Goal: Information Seeking & Learning: Learn about a topic

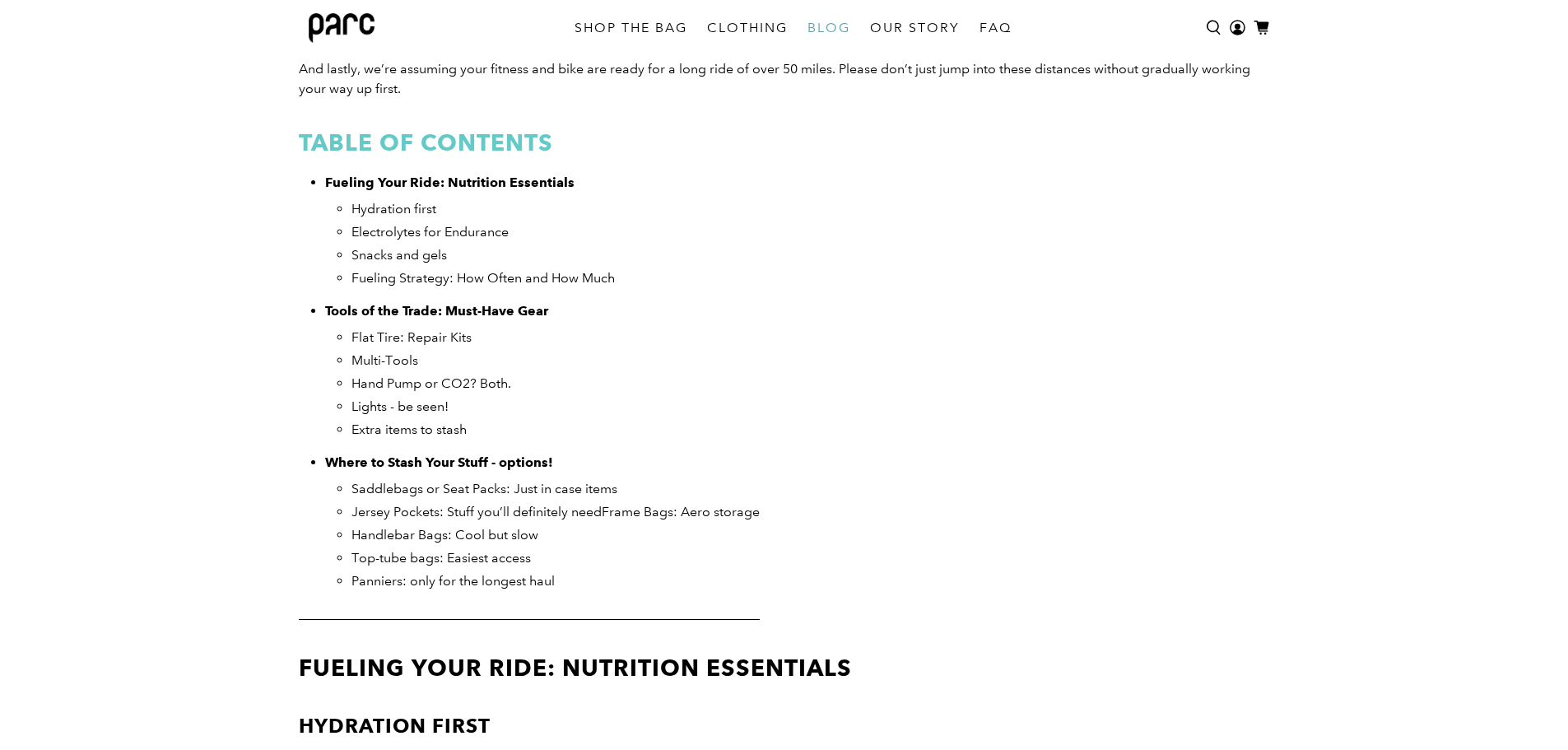
scroll to position [729, 0]
drag, startPoint x: 348, startPoint y: 341, endPoint x: 446, endPoint y: 339, distance: 98.0
click at [421, 338] on ul "Fueling Your Ride: Nutrition Essentials Hydration first Electrolytes for Endura…" at bounding box center [798, 382] width 945 height 419
click at [492, 338] on li "Flat Tire: Repair Kits" at bounding box center [810, 338] width 918 height 20
drag, startPoint x: 454, startPoint y: 343, endPoint x: 354, endPoint y: 346, distance: 100.0
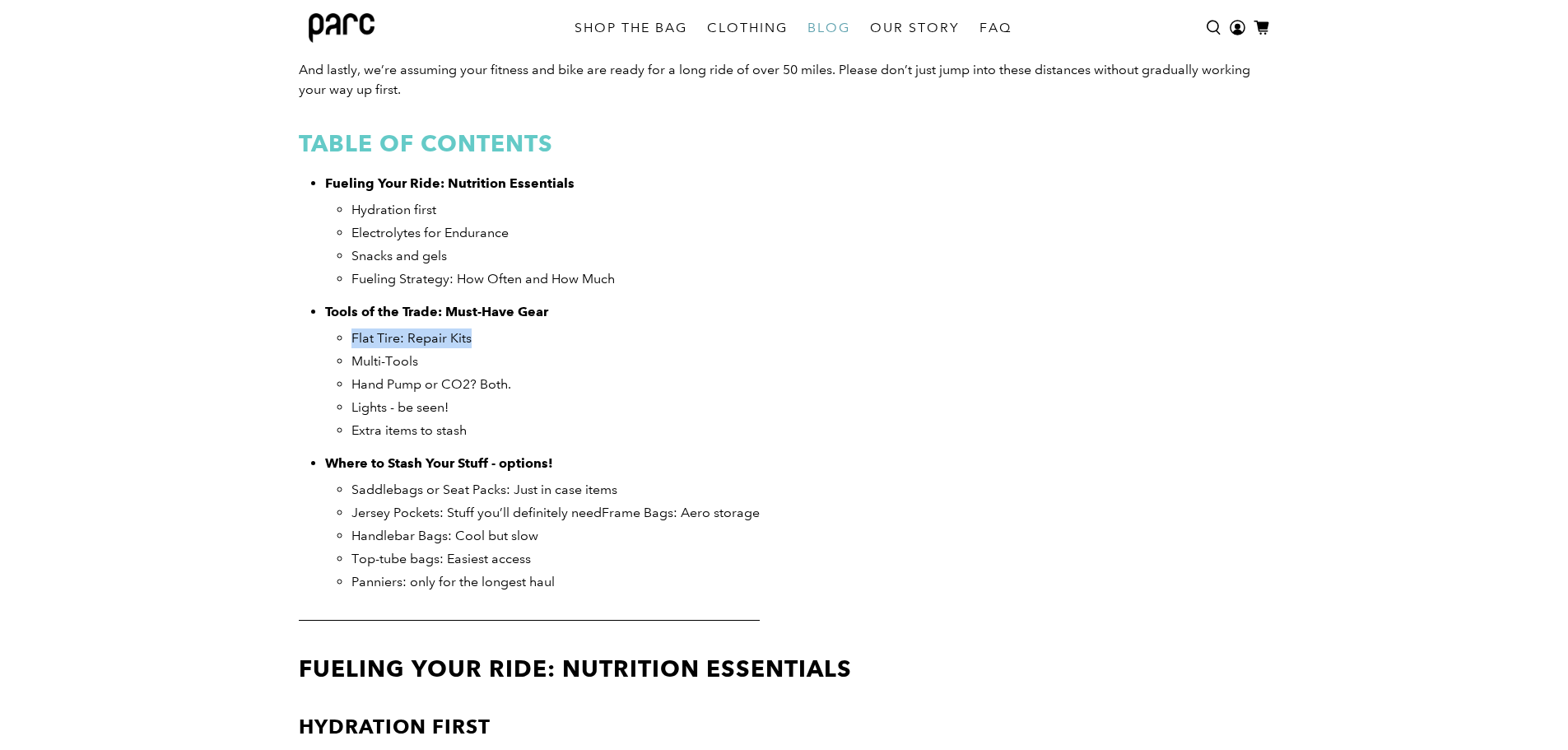
click at [354, 346] on li "Flat Tire: Repair Kits" at bounding box center [810, 338] width 918 height 20
click at [499, 349] on ul "Flat Tire: Repair Kits Multi-Tools Hand Pump or CO2? Both. Lights - be seen! Ex…" at bounding box center [810, 384] width 918 height 112
drag, startPoint x: 420, startPoint y: 355, endPoint x: 389, endPoint y: 360, distance: 31.4
click at [351, 359] on li "Multi-Tools" at bounding box center [810, 361] width 918 height 20
click at [453, 363] on li "Multi-Tools" at bounding box center [810, 361] width 918 height 20
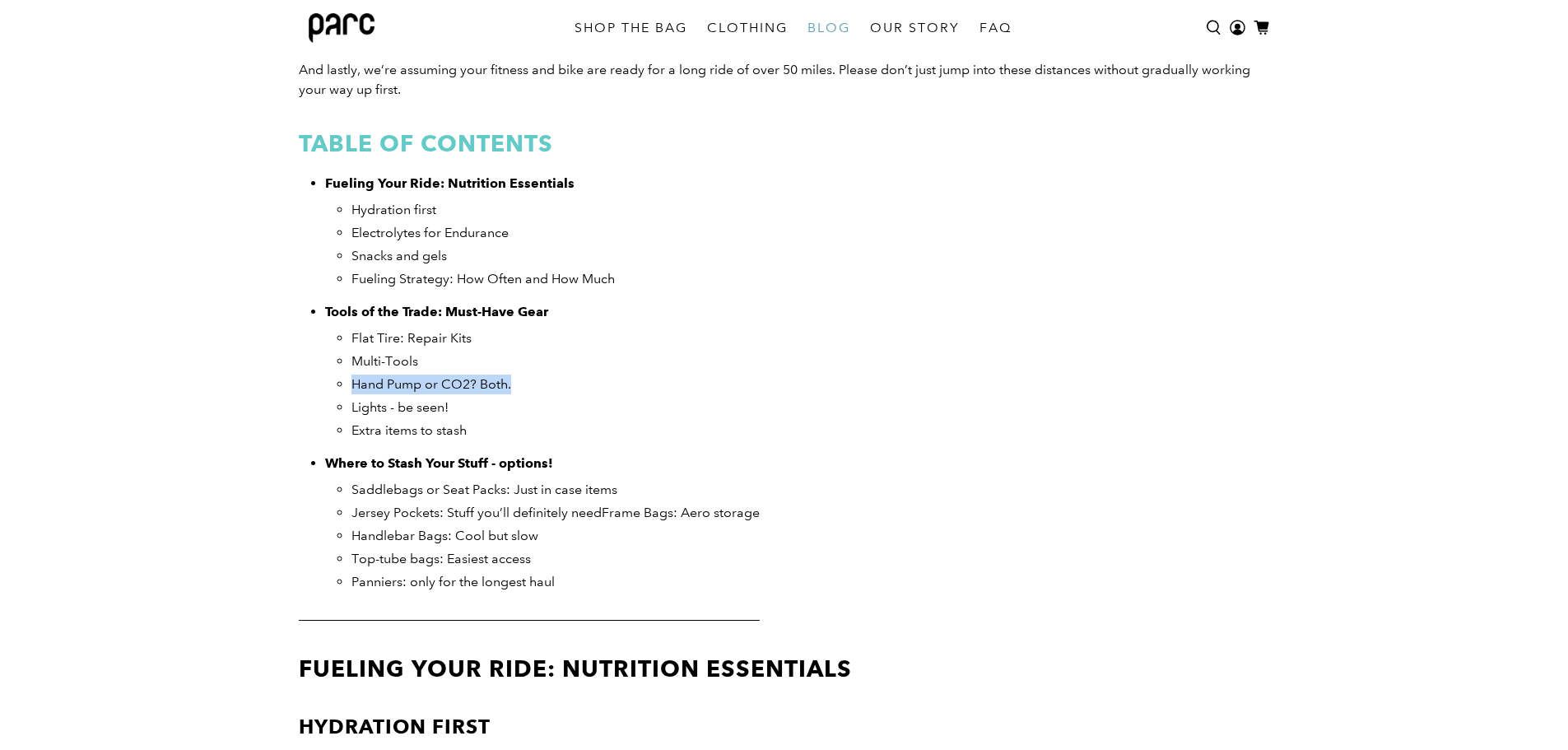
drag, startPoint x: 355, startPoint y: 388, endPoint x: 510, endPoint y: 383, distance: 155.1
click at [510, 383] on span "Hand Pump or CO2? Both." at bounding box center [431, 383] width 159 height 16
click at [553, 386] on li "Hand Pump or CO2? Both." at bounding box center [810, 384] width 918 height 20
drag, startPoint x: 364, startPoint y: 433, endPoint x: 497, endPoint y: 428, distance: 133.1
click at [489, 428] on li "Extra items to stash" at bounding box center [810, 430] width 918 height 20
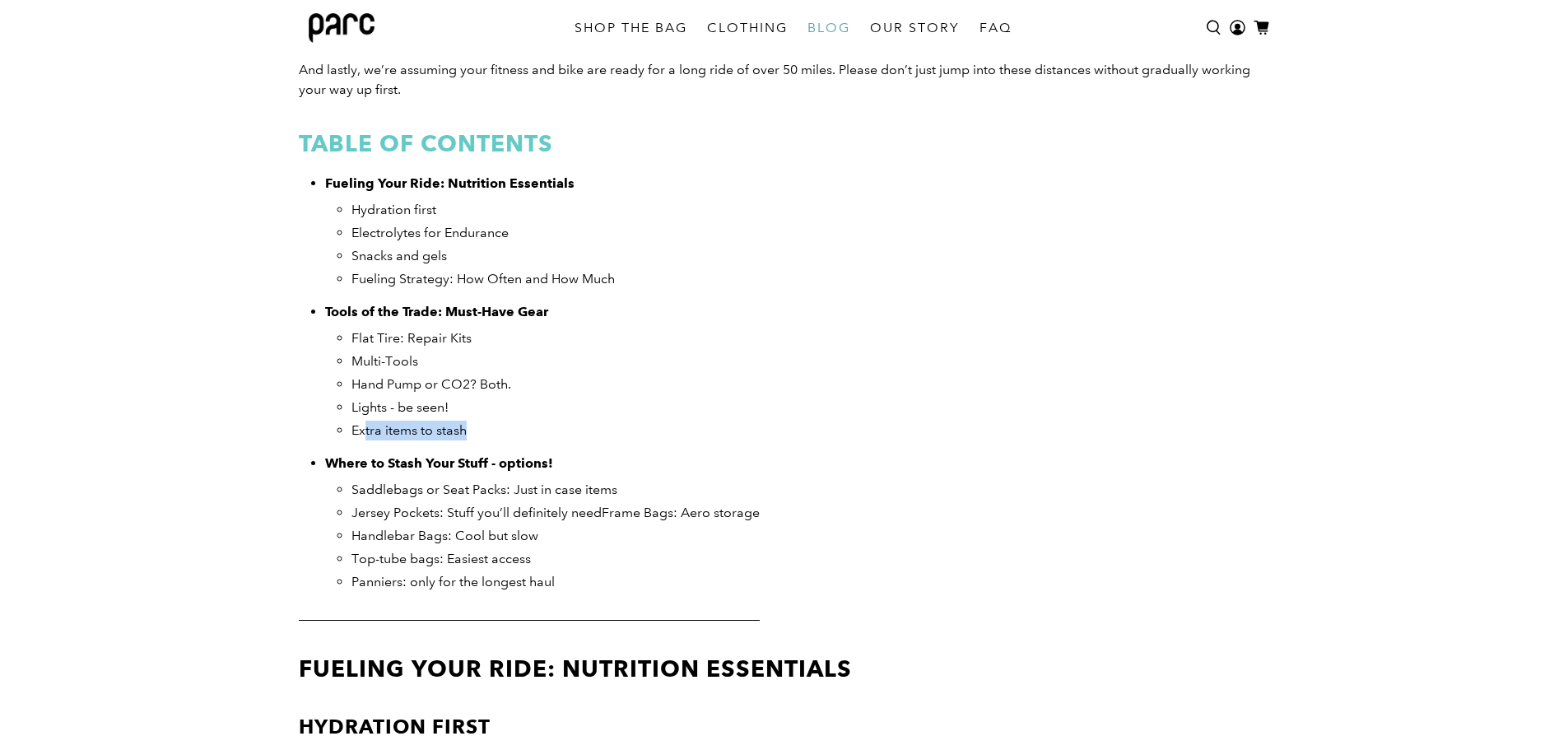
click at [497, 428] on li "Extra items to stash" at bounding box center [810, 430] width 918 height 20
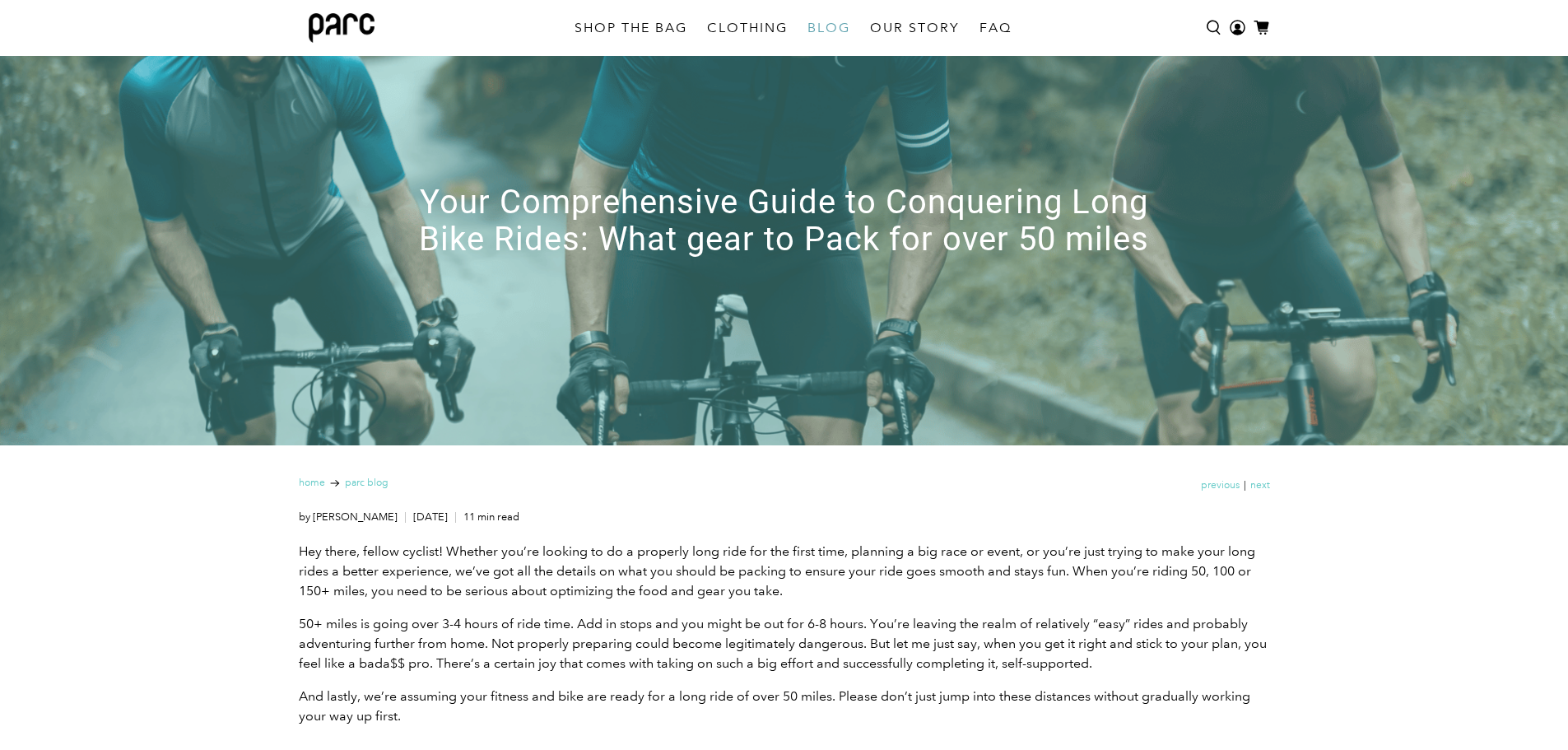
scroll to position [0, 0]
